Goal: Task Accomplishment & Management: Use online tool/utility

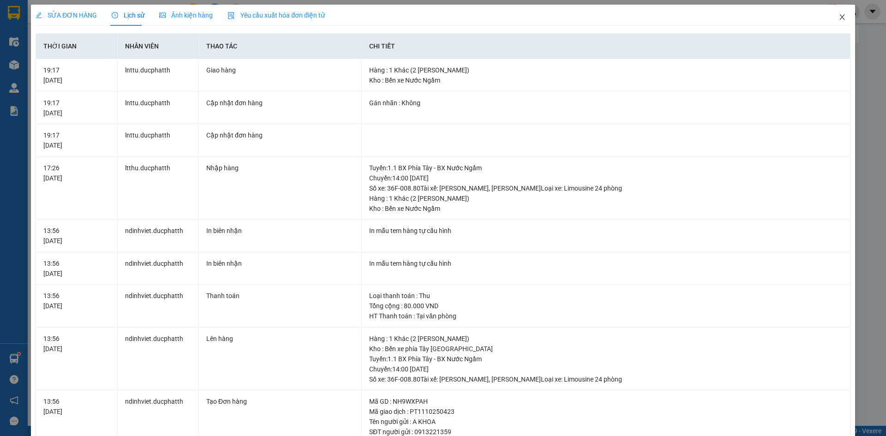
click at [839, 18] on span "Close" at bounding box center [842, 18] width 26 height 26
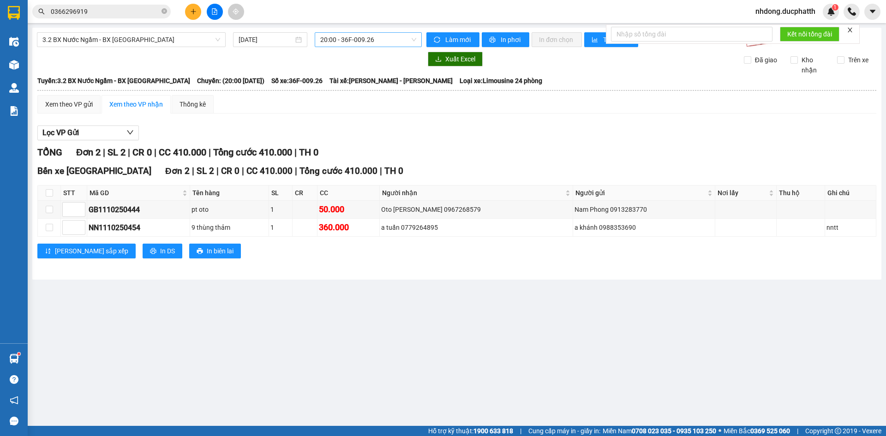
click at [359, 40] on span "20:00 - 36F-009.26" at bounding box center [368, 40] width 96 height 14
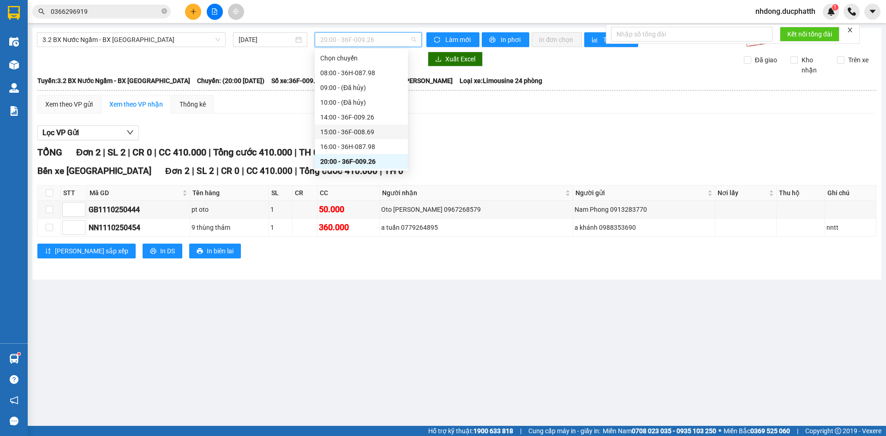
scroll to position [30, 0]
click at [130, 34] on span "3.2 BX Nước Ngầm - BX [GEOGRAPHIC_DATA]" at bounding box center [131, 40] width 178 height 14
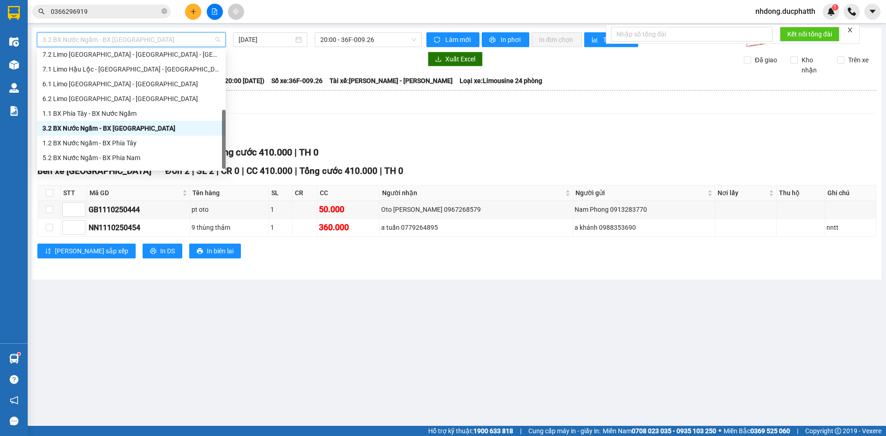
scroll to position [103, 0]
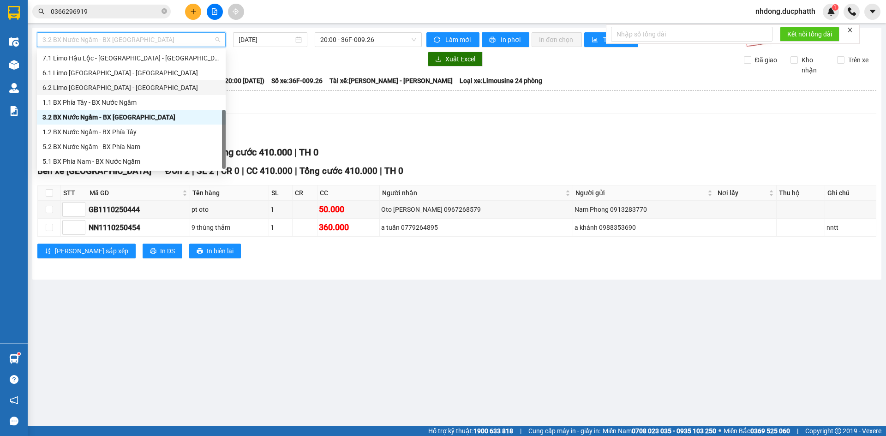
click at [150, 94] on div "6.2 Limo [GEOGRAPHIC_DATA] - [GEOGRAPHIC_DATA]" at bounding box center [131, 87] width 189 height 15
type input "[DATE]"
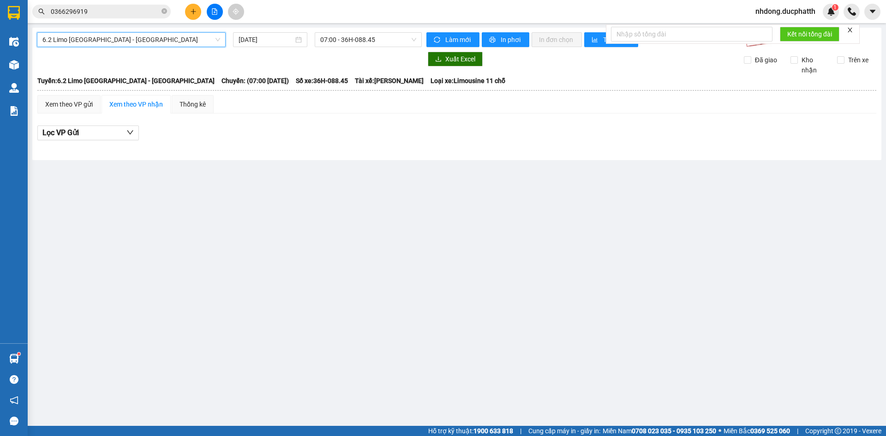
click at [108, 36] on span "6.2 Limo [GEOGRAPHIC_DATA] - [GEOGRAPHIC_DATA]" at bounding box center [131, 40] width 178 height 14
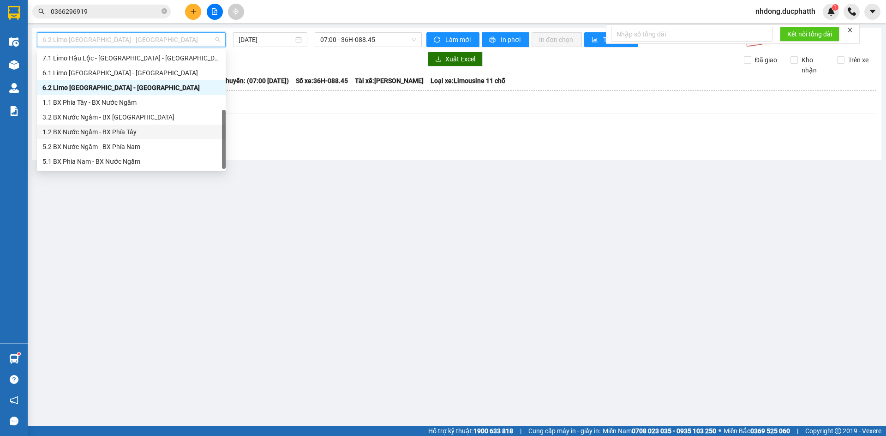
click at [119, 126] on div "1.2 BX Nước Ngầm - BX Phía Tây" at bounding box center [131, 132] width 189 height 15
type input "[DATE]"
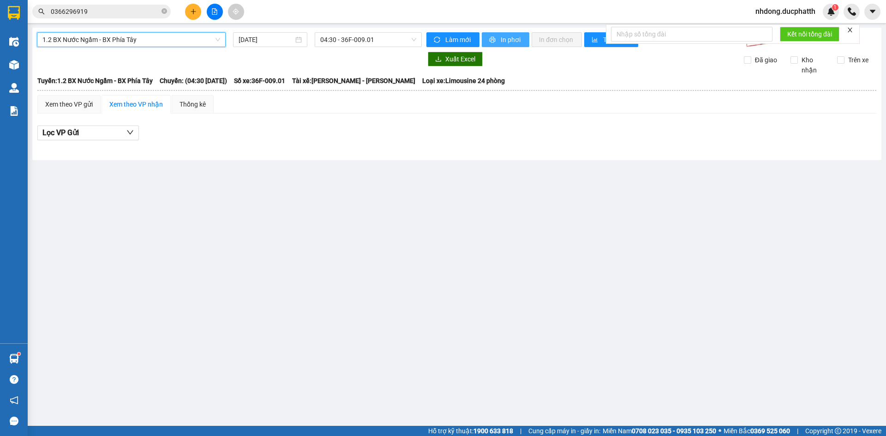
click at [517, 41] on span "In phơi" at bounding box center [511, 40] width 21 height 10
click at [360, 36] on span "04:30 - 36F-009.01" at bounding box center [368, 40] width 96 height 14
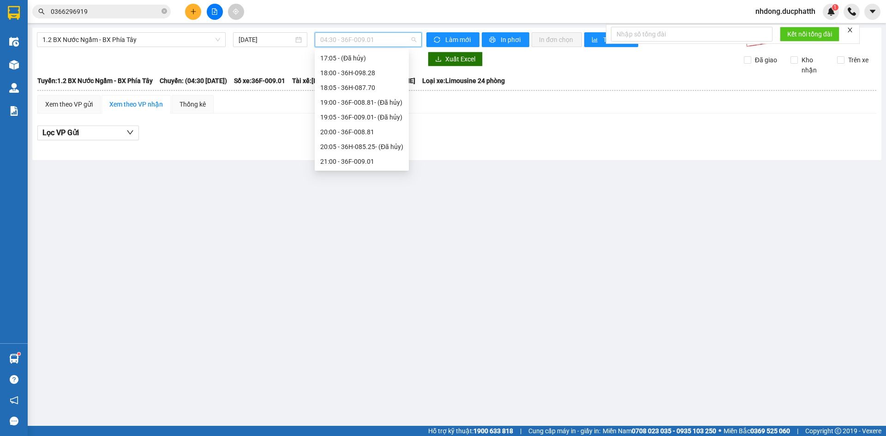
scroll to position [476, 0]
click at [371, 63] on div "21:00 - 36F-009.01" at bounding box center [362, 69] width 94 height 15
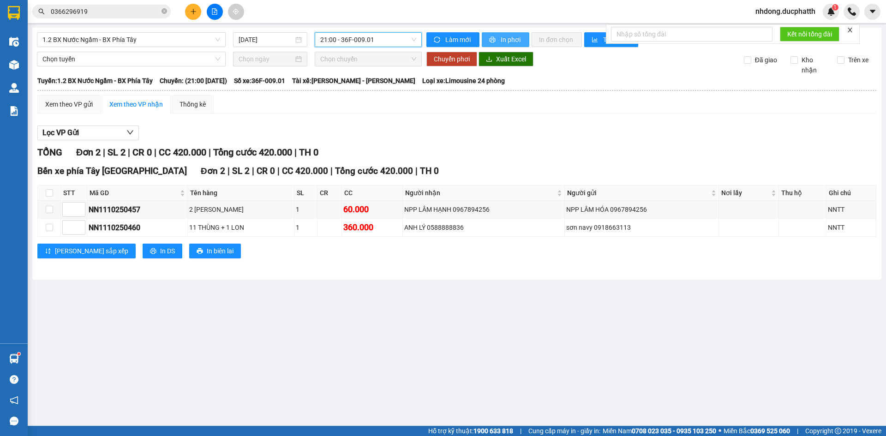
click at [520, 37] on span "In phơi" at bounding box center [511, 40] width 21 height 10
